Goal: Task Accomplishment & Management: Complete application form

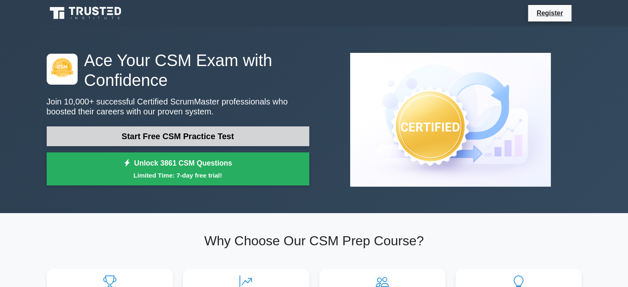
click at [141, 130] on link "Start Free CSM Practice Test" at bounding box center [178, 136] width 263 height 20
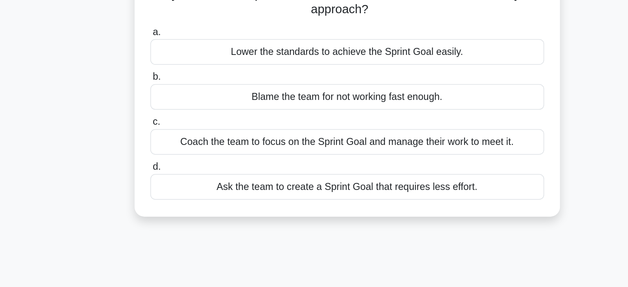
click at [315, 175] on div "Coach the team to focus on the Sprint Goal and manage their work to meet it." at bounding box center [314, 174] width 268 height 17
click at [180, 164] on input "c. Coach the team to focus on the Sprint Goal and manage their work to meet it." at bounding box center [180, 161] width 0 height 5
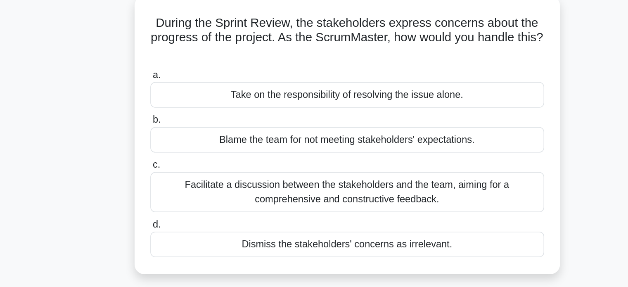
click at [307, 179] on div "Facilitate a discussion between the stakeholders and the team, aiming for a com…" at bounding box center [314, 179] width 268 height 27
click at [180, 164] on input "c. Facilitate a discussion between the stakeholders and the team, aiming for a …" at bounding box center [180, 161] width 0 height 5
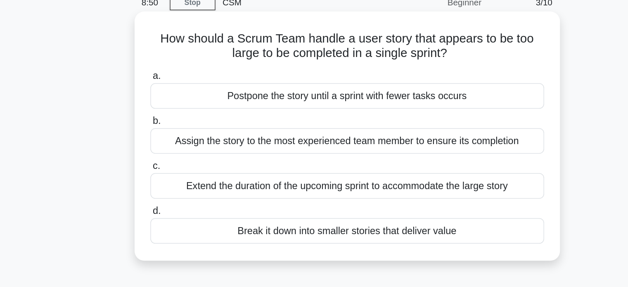
click at [306, 196] on div "Break it down into smaller stories that deliver value" at bounding box center [314, 195] width 268 height 17
click at [180, 185] on input "d. Break it down into smaller stories that deliver value" at bounding box center [180, 181] width 0 height 5
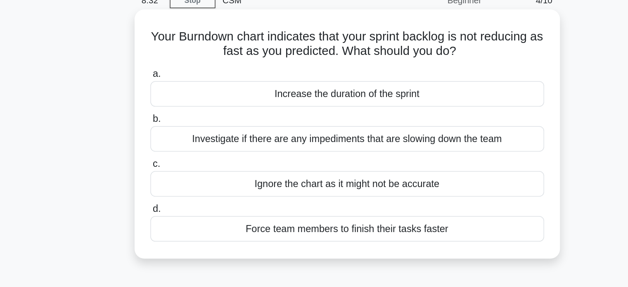
click at [262, 136] on div "Investigate if there are any impediments that are slowing down the team" at bounding box center [314, 133] width 268 height 17
click at [180, 123] on input "b. Investigate if there are any impediments that are slowing down the team" at bounding box center [180, 120] width 0 height 5
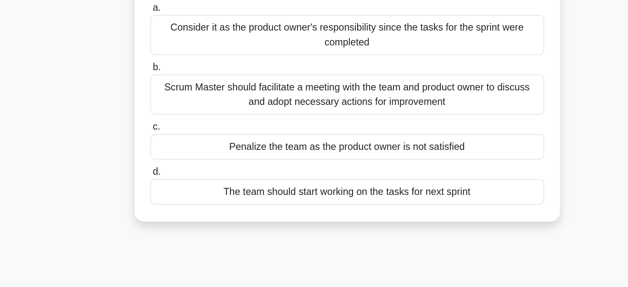
scroll to position [5, 0]
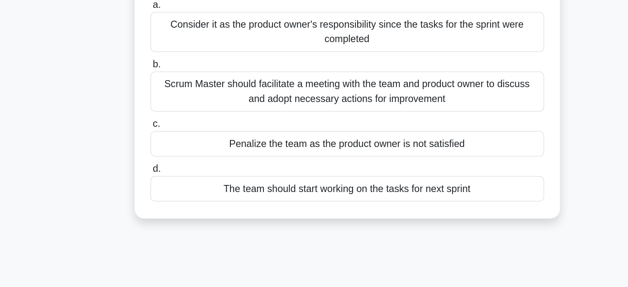
click at [251, 161] on div "Scrum Master should facilitate a meeting with the team and product owner to dis…" at bounding box center [314, 153] width 268 height 27
click at [180, 138] on input "b. Scrum Master should facilitate a meeting with the team and product owner to …" at bounding box center [180, 135] width 0 height 5
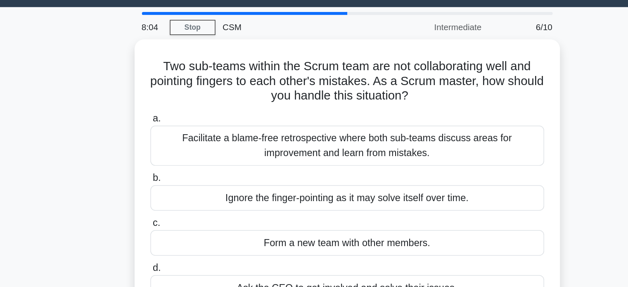
scroll to position [0, 0]
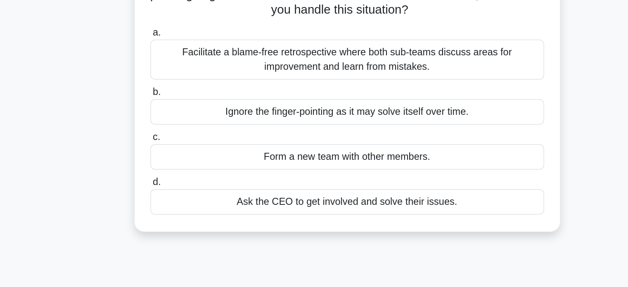
click at [374, 112] on div "Facilitate a blame-free retrospective where both sub-teams discuss areas for im…" at bounding box center [314, 118] width 268 height 27
click at [180, 103] on input "a. Facilitate a blame-free retrospective where both sub-teams discuss areas for…" at bounding box center [180, 99] width 0 height 5
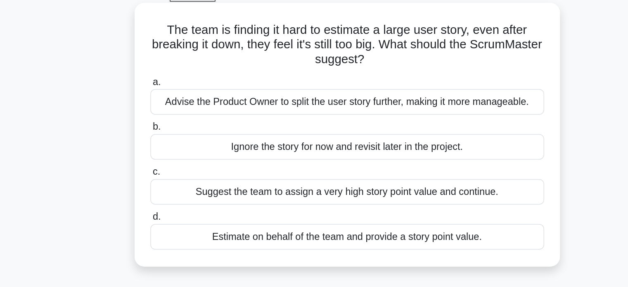
click at [401, 114] on div "Advise the Product Owner to split the user story further, making it more manage…" at bounding box center [314, 113] width 268 height 17
click at [180, 103] on input "a. Advise the Product Owner to split the user story further, making it more man…" at bounding box center [180, 99] width 0 height 5
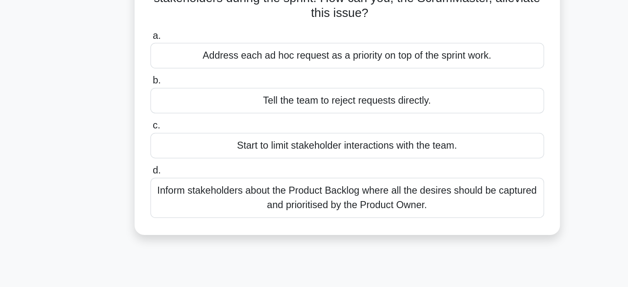
click at [410, 213] on div "Inform stakeholders about the Product Backlog where all the desires should be c…" at bounding box center [314, 209] width 268 height 27
click at [180, 194] on input "d. Inform stakeholders about the Product Backlog where all the desires should b…" at bounding box center [180, 191] width 0 height 5
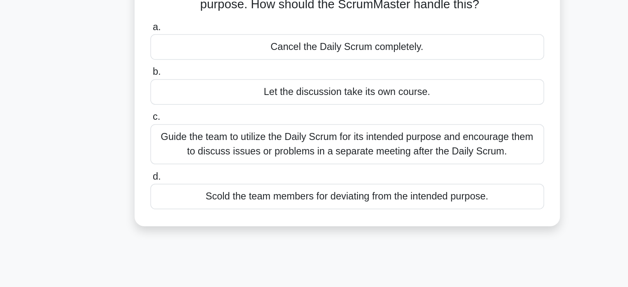
click at [410, 177] on div "Guide the team to utilize the Daily Scrum for its intended purpose and encourag…" at bounding box center [314, 179] width 268 height 27
click at [180, 164] on input "c. Guide the team to utilize the Daily Scrum for its intended purpose and encou…" at bounding box center [180, 161] width 0 height 5
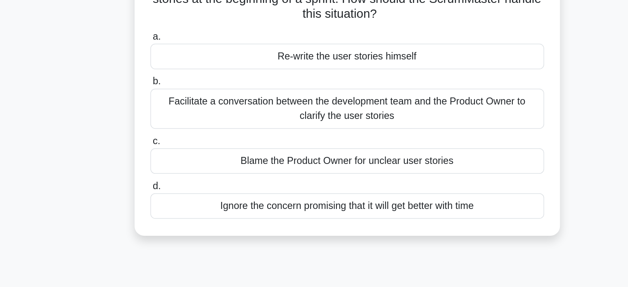
click at [365, 156] on div "Facilitate a conversation between the development team and the Product Owner to…" at bounding box center [314, 148] width 268 height 27
click at [180, 133] on input "b. Facilitate a conversation between the development team and the Product Owner…" at bounding box center [180, 130] width 0 height 5
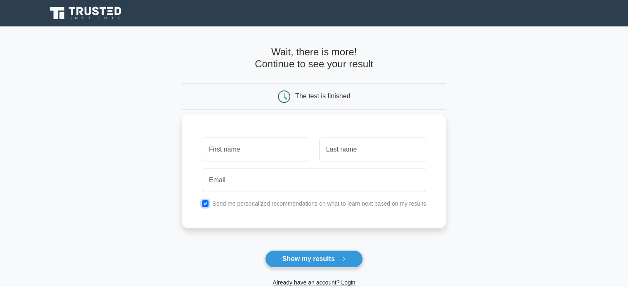
click at [204, 205] on input "checkbox" at bounding box center [205, 203] width 7 height 7
checkbox input "false"
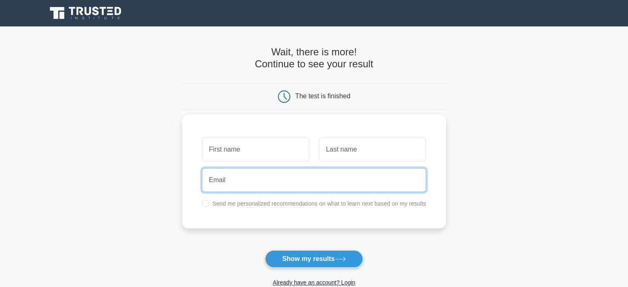
click at [223, 181] on input "email" at bounding box center [314, 180] width 224 height 24
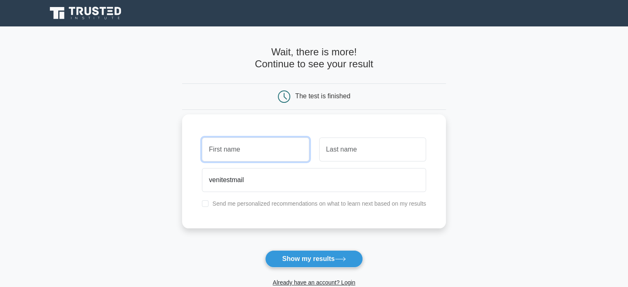
click at [236, 145] on input "text" at bounding box center [255, 149] width 107 height 24
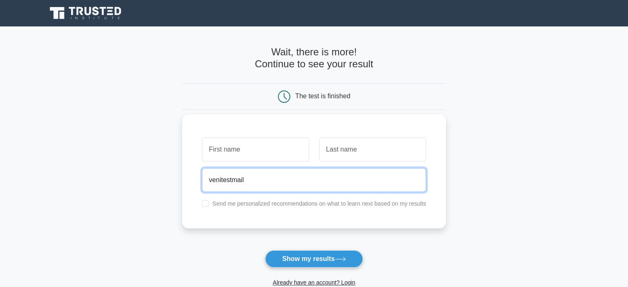
click at [264, 189] on input "venitestmail" at bounding box center [314, 180] width 224 height 24
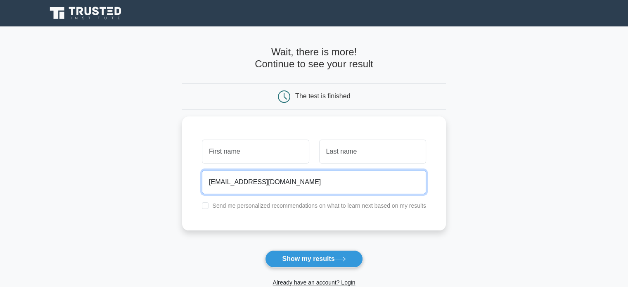
drag, startPoint x: 244, startPoint y: 179, endPoint x: 167, endPoint y: 179, distance: 77.2
click at [167, 179] on main "Wait, there is more! Continue to see your result The test is finished and the" at bounding box center [314, 174] width 628 height 297
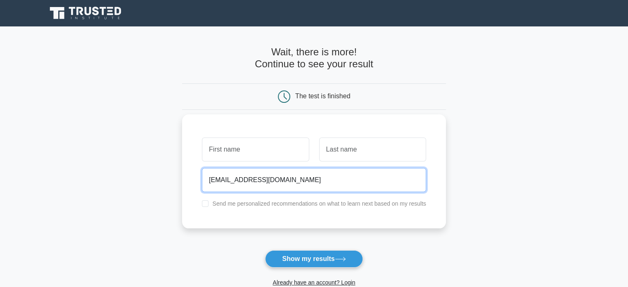
type input "[EMAIL_ADDRESS][DOMAIN_NAME]"
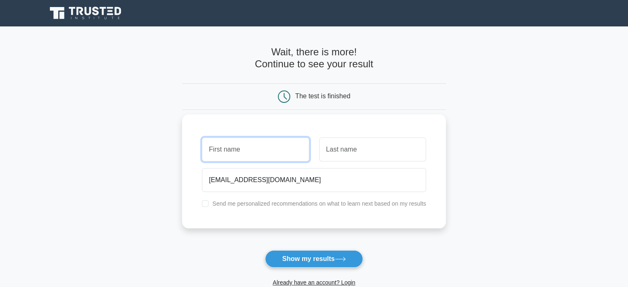
click at [215, 153] on input "text" at bounding box center [255, 149] width 107 height 24
type input "test"
click at [381, 152] on input "text" at bounding box center [372, 149] width 107 height 24
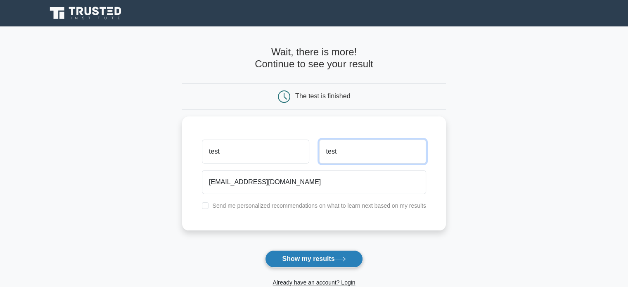
type input "test"
click at [310, 261] on button "Show my results" at bounding box center [313, 258] width 97 height 17
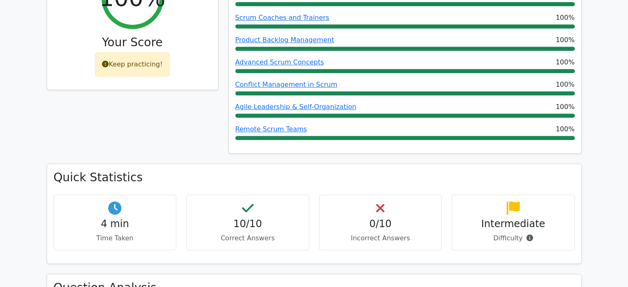
scroll to position [480, 0]
